Goal: Find specific page/section: Find specific page/section

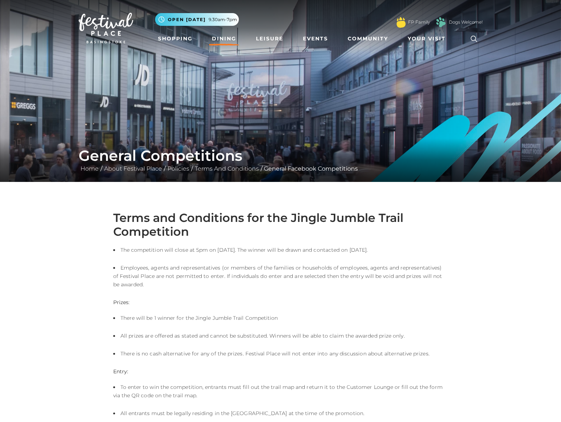
click at [218, 37] on link "Dining" at bounding box center [224, 38] width 30 height 13
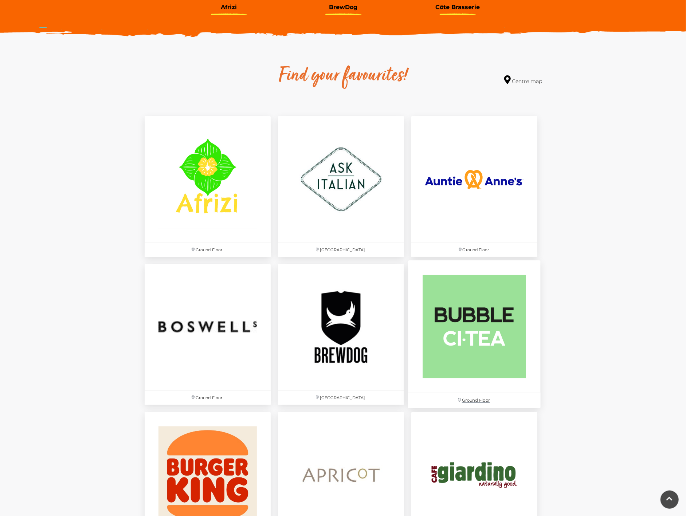
scroll to position [294, 0]
